Goal: Navigation & Orientation: Find specific page/section

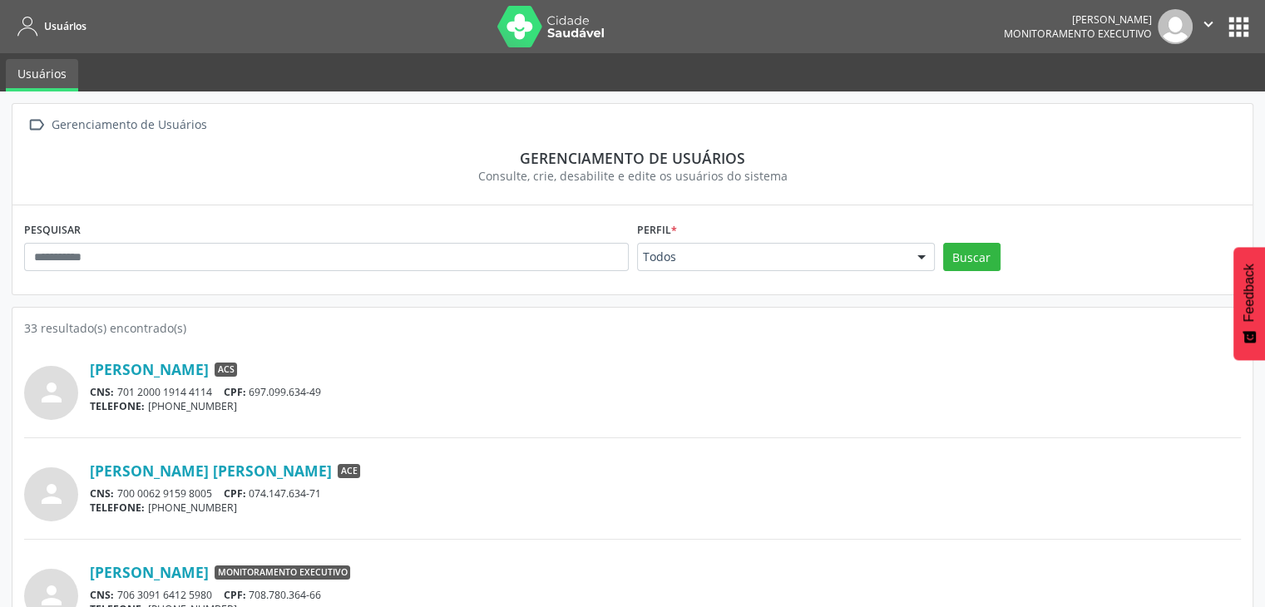
click at [1239, 21] on button "apps" at bounding box center [1238, 26] width 29 height 29
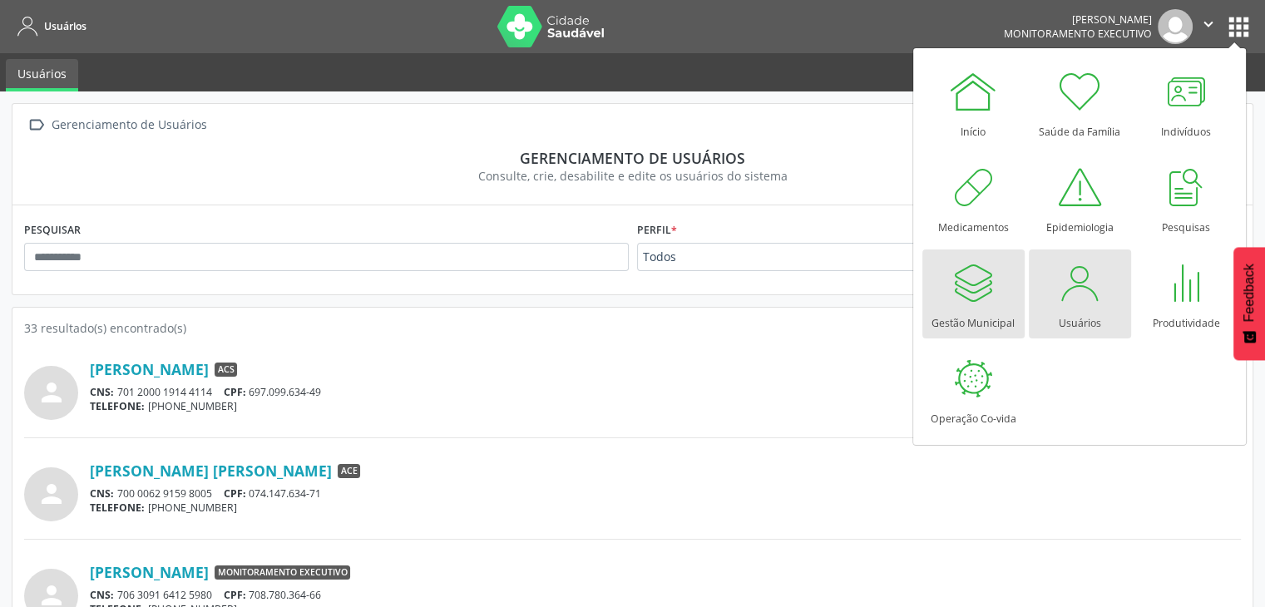
click at [975, 303] on div at bounding box center [973, 283] width 50 height 50
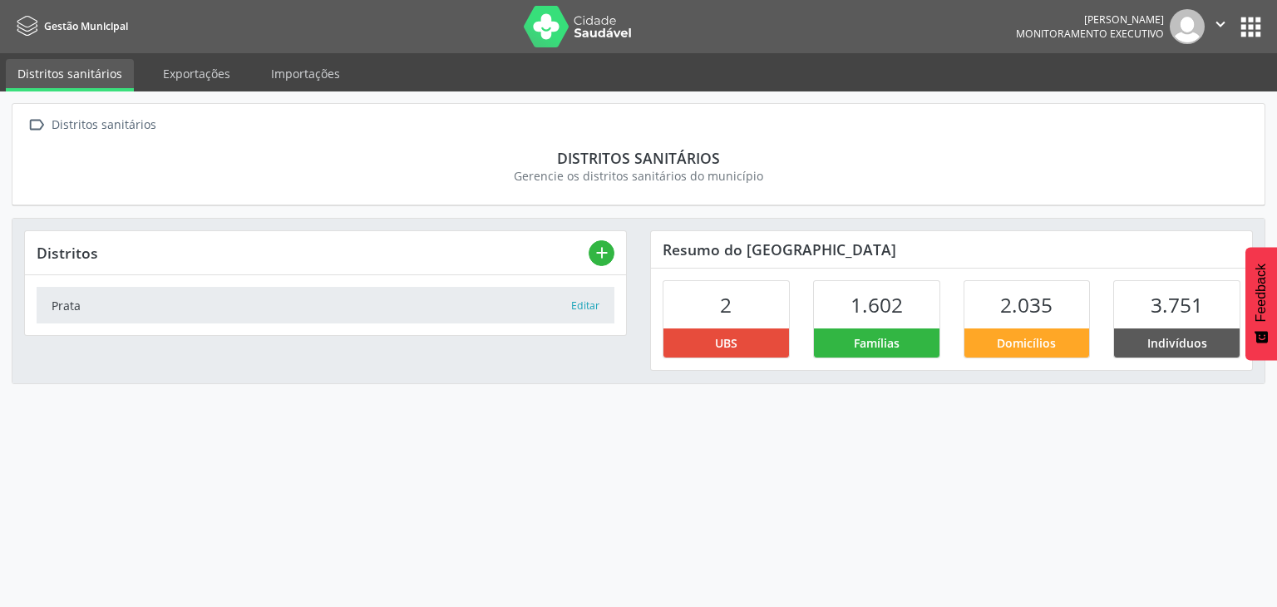
click at [1247, 24] on button "apps" at bounding box center [1251, 26] width 29 height 29
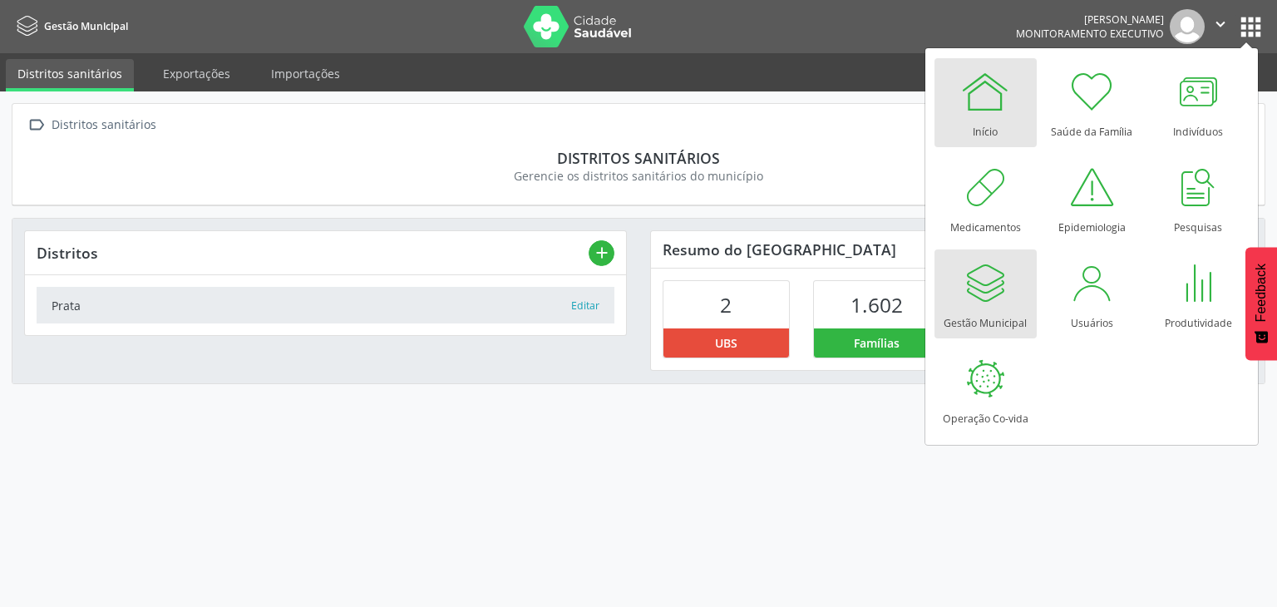
click at [977, 95] on div at bounding box center [985, 92] width 50 height 50
